Goal: Information Seeking & Learning: Understand process/instructions

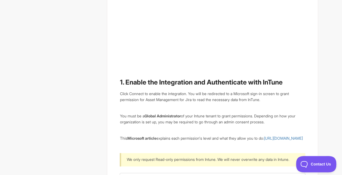
scroll to position [364, 0]
click at [128, 82] on h2 "1. Enable the Integration and Authenticate with InTune" at bounding box center [212, 82] width 185 height 9
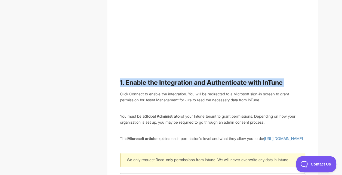
click at [128, 82] on h2 "1. Enable the Integration and Authenticate with InTune" at bounding box center [212, 82] width 185 height 9
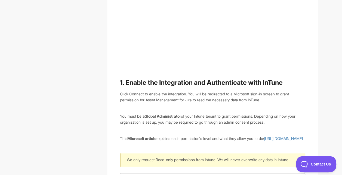
drag, startPoint x: 128, startPoint y: 82, endPoint x: 144, endPoint y: 94, distance: 20.1
click at [144, 94] on div "Click Connect to enable the integration. You will be redirected to a Microsoft …" at bounding box center [212, 97] width 185 height 12
click at [160, 98] on div "Click Connect to enable the integration. You will be redirected to a Microsoft …" at bounding box center [212, 97] width 185 height 12
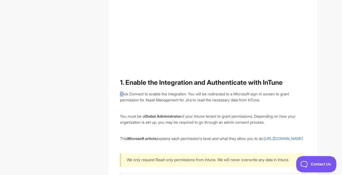
drag, startPoint x: 160, startPoint y: 98, endPoint x: 198, endPoint y: 112, distance: 40.3
click at [282, 99] on div "Click Connect to enable the integration. You will be redirected to a Microsoft …" at bounding box center [212, 97] width 185 height 12
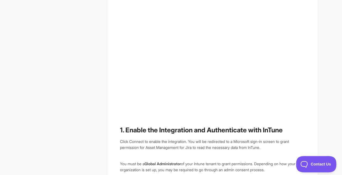
scroll to position [305, 0]
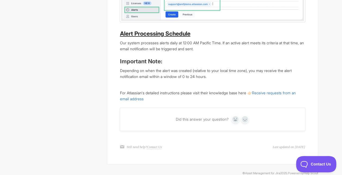
scroll to position [1105, 0]
